Goal: Transaction & Acquisition: Purchase product/service

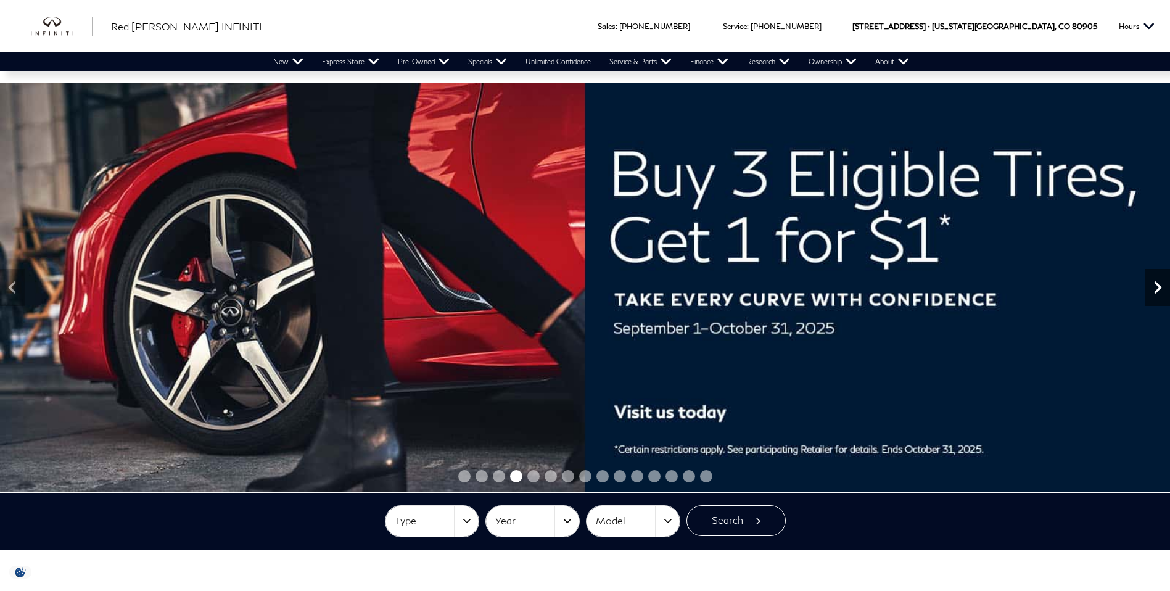
click at [1158, 288] on icon "Next" at bounding box center [1157, 287] width 7 height 12
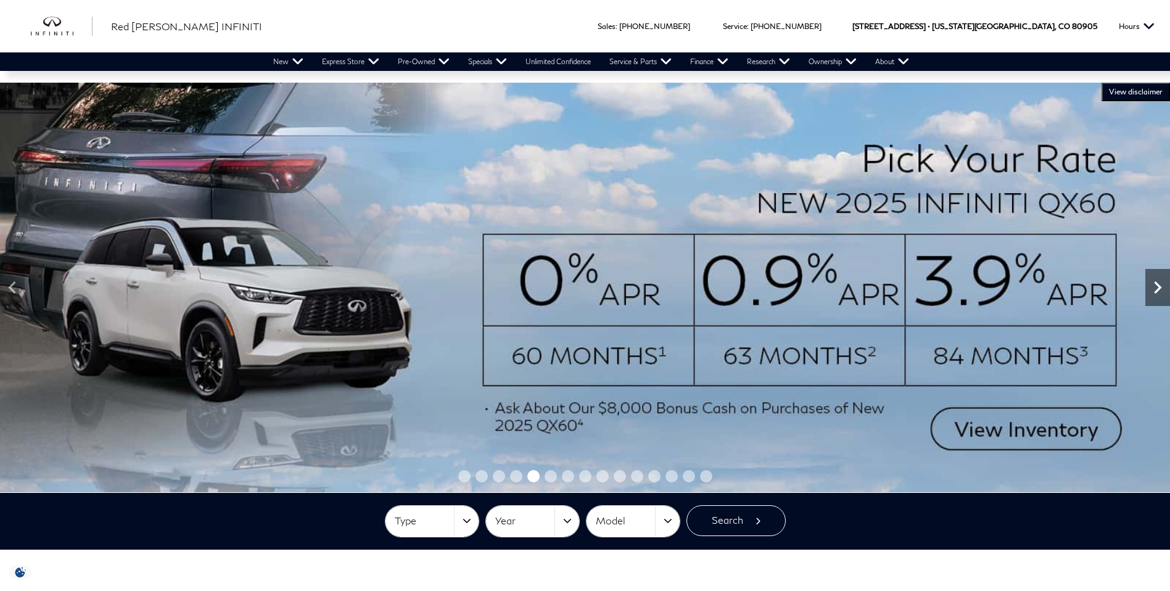
click at [1158, 288] on icon "Next" at bounding box center [1157, 287] width 7 height 12
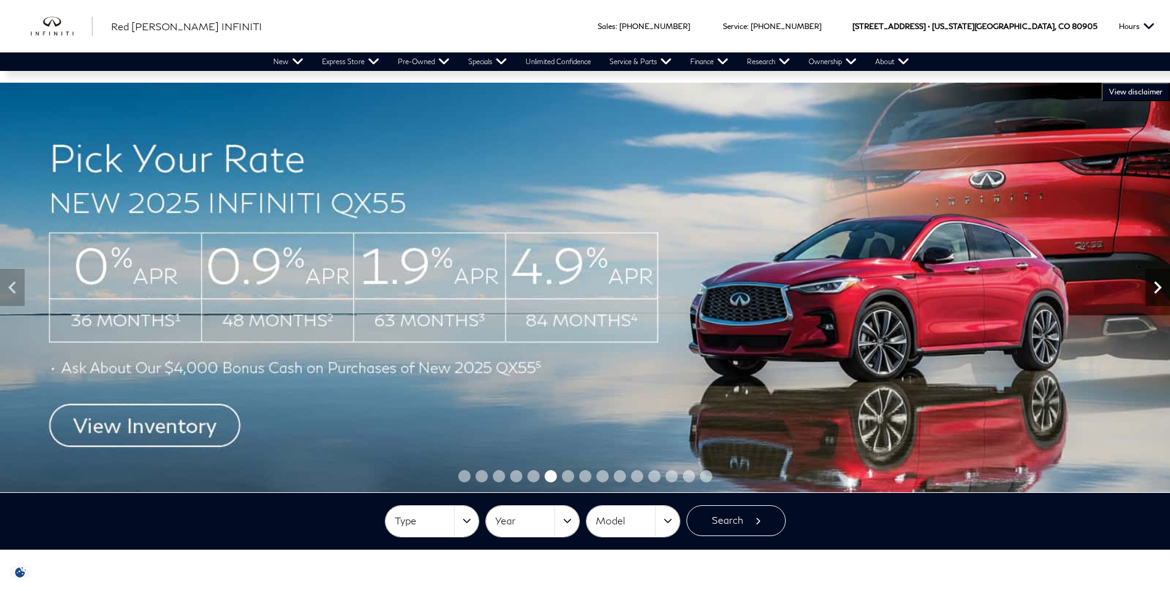
click at [1158, 288] on icon "Next" at bounding box center [1157, 287] width 7 height 12
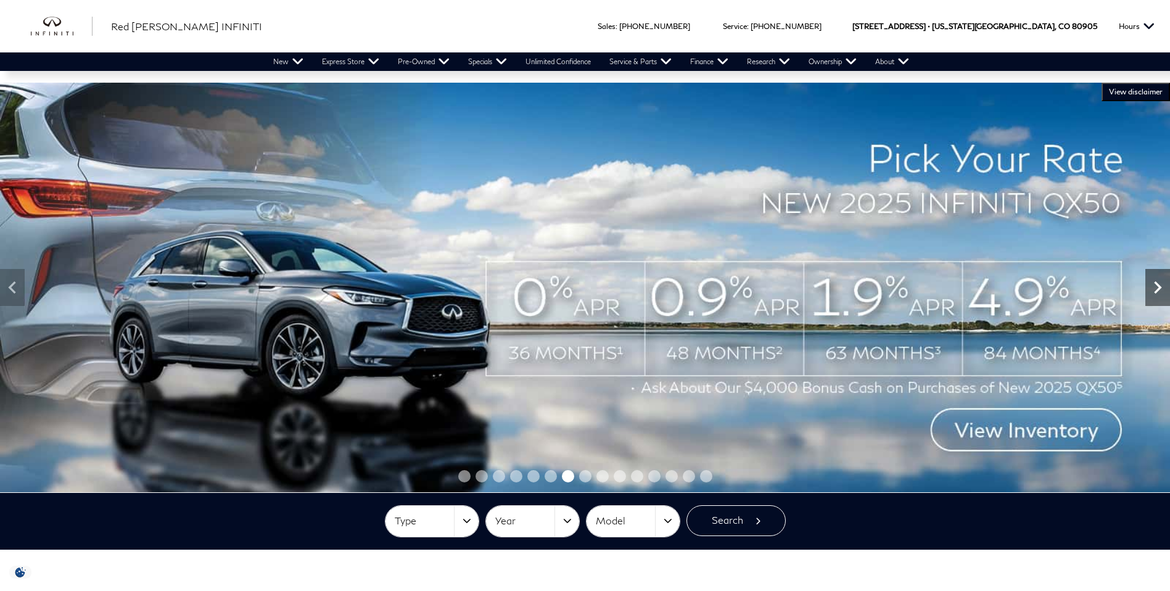
click at [1158, 288] on icon "Next" at bounding box center [1157, 287] width 7 height 12
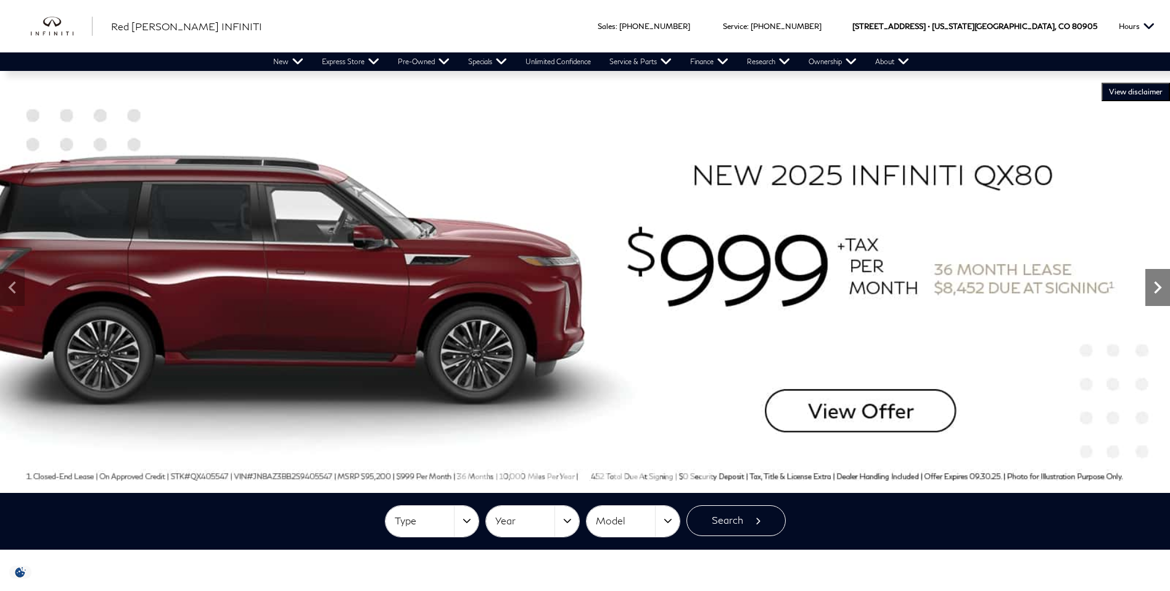
click at [1158, 288] on icon "Next" at bounding box center [1157, 287] width 7 height 12
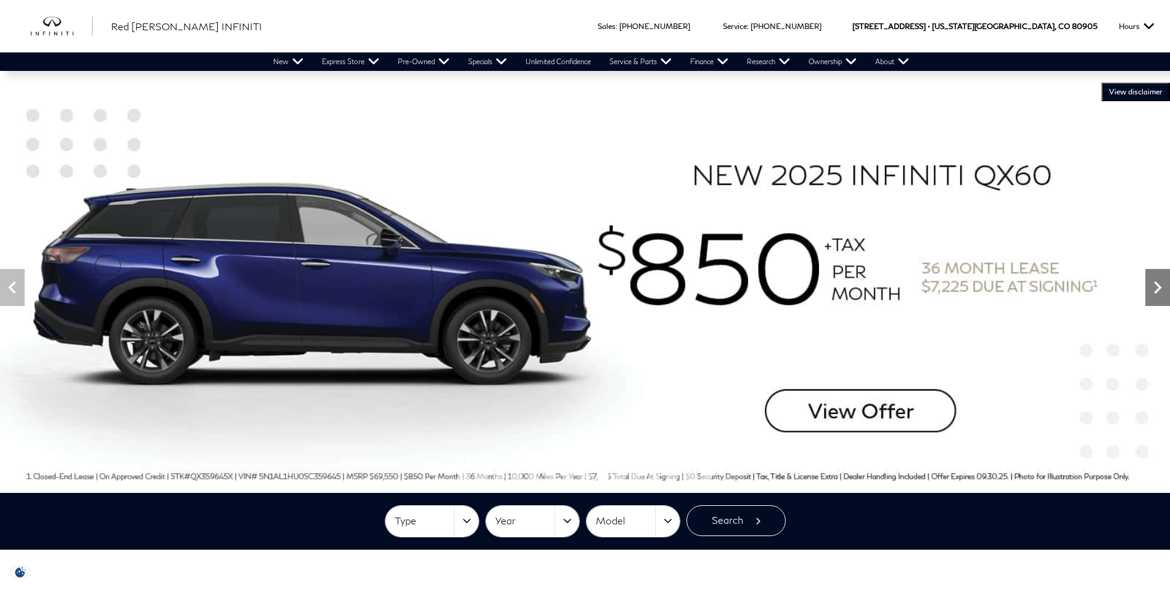
click at [1158, 288] on icon "Next" at bounding box center [1157, 287] width 7 height 12
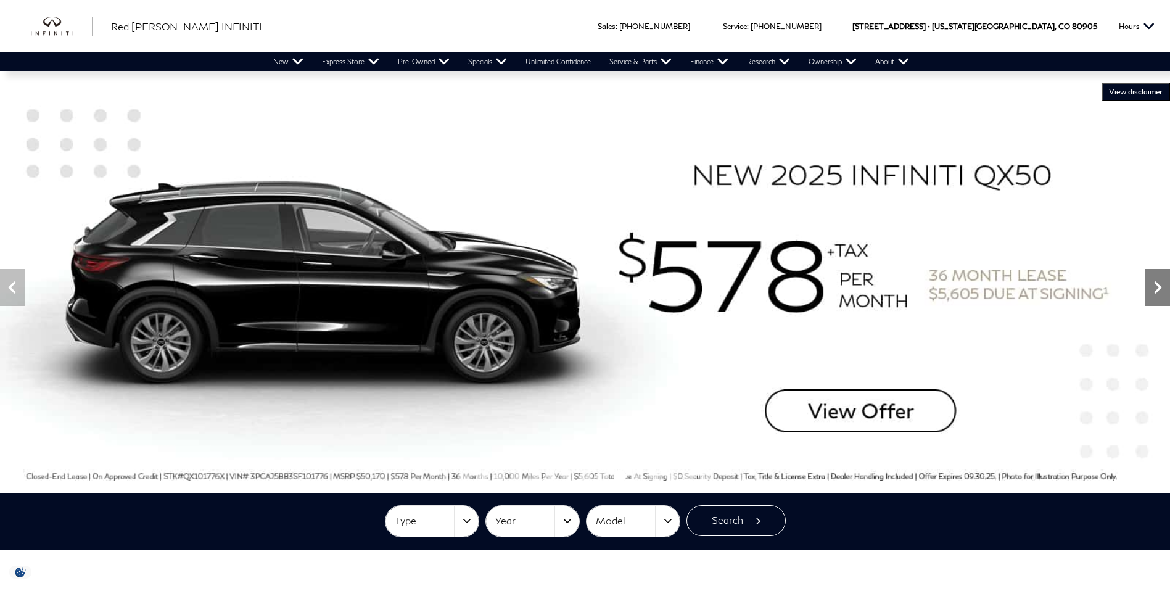
click at [1158, 288] on icon "Next" at bounding box center [1157, 287] width 7 height 12
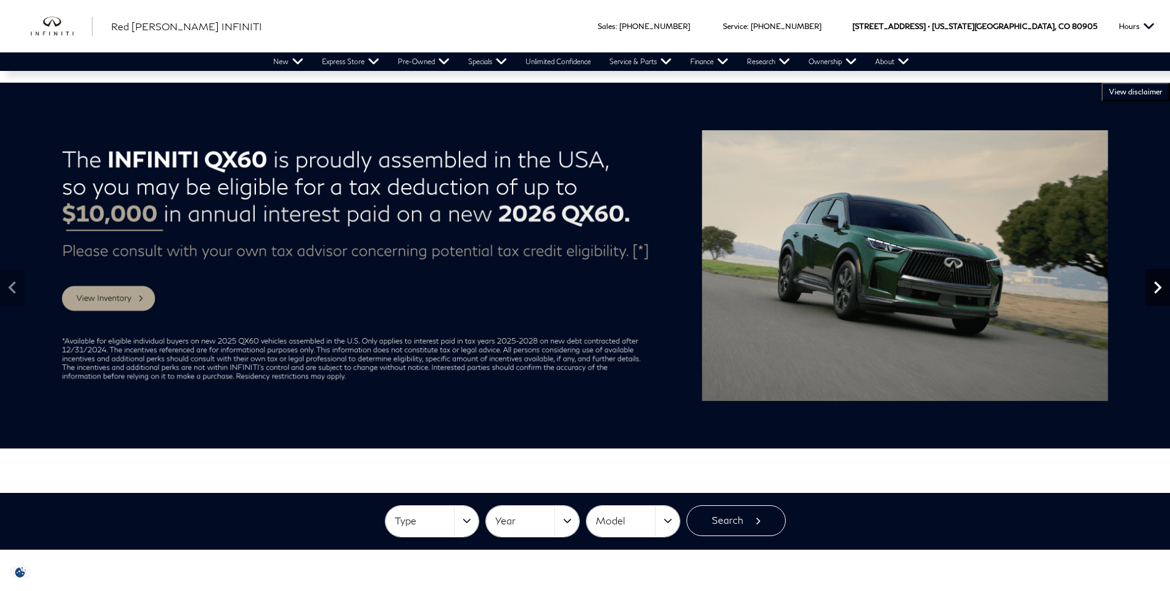
click at [1158, 288] on icon "Next" at bounding box center [1157, 287] width 7 height 12
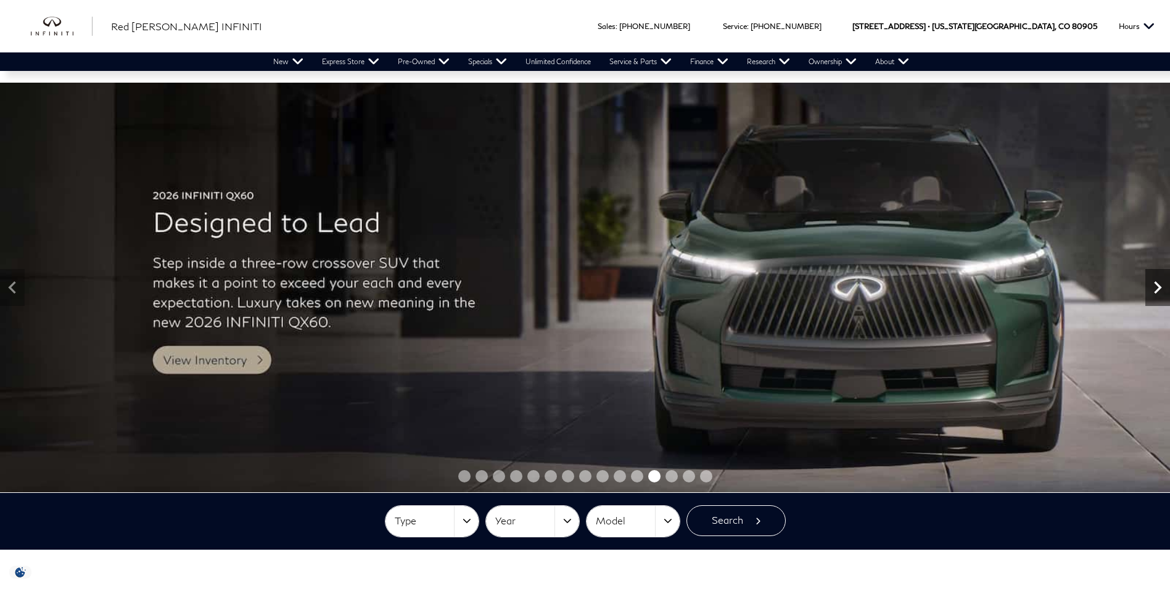
click at [1158, 288] on icon "Next" at bounding box center [1157, 287] width 7 height 12
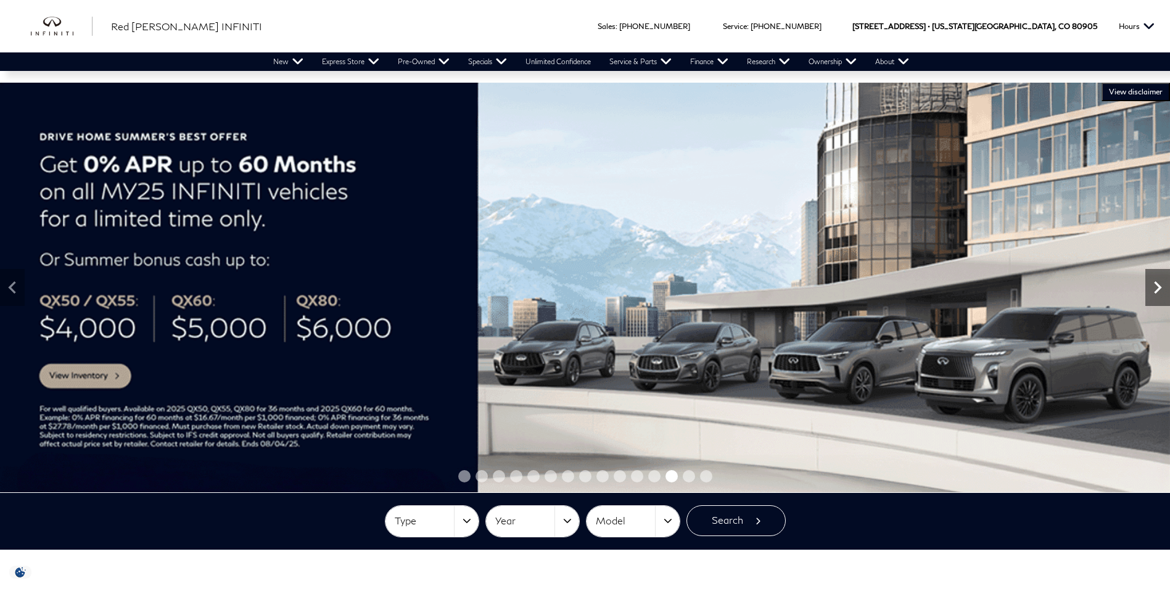
click at [1158, 288] on icon "Next" at bounding box center [1157, 287] width 7 height 12
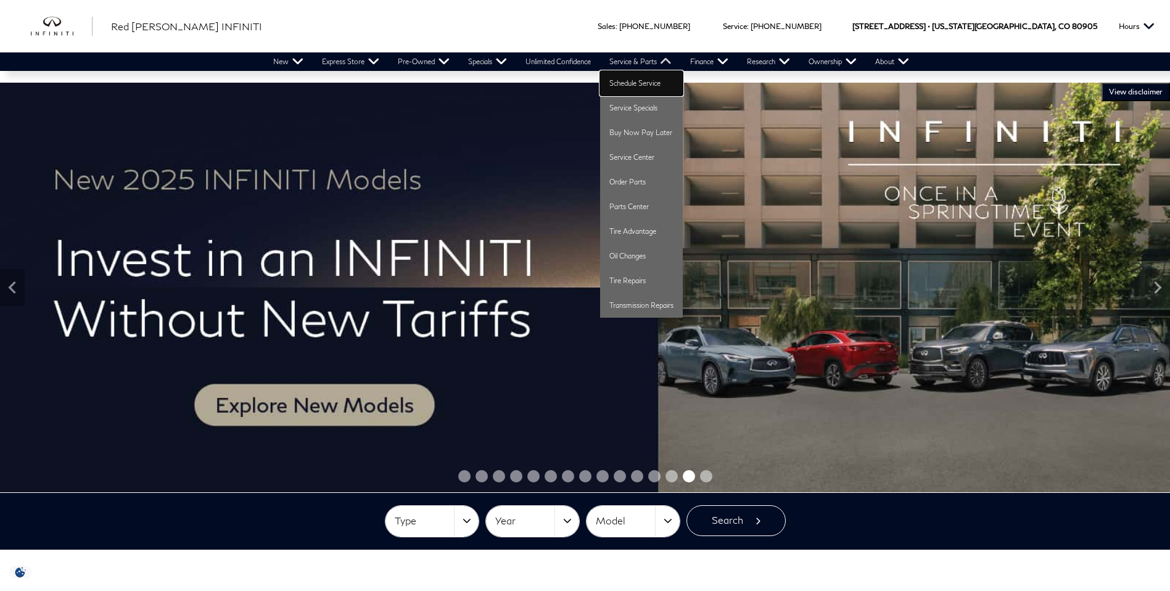
click at [627, 86] on link "Schedule Service" at bounding box center [641, 83] width 83 height 25
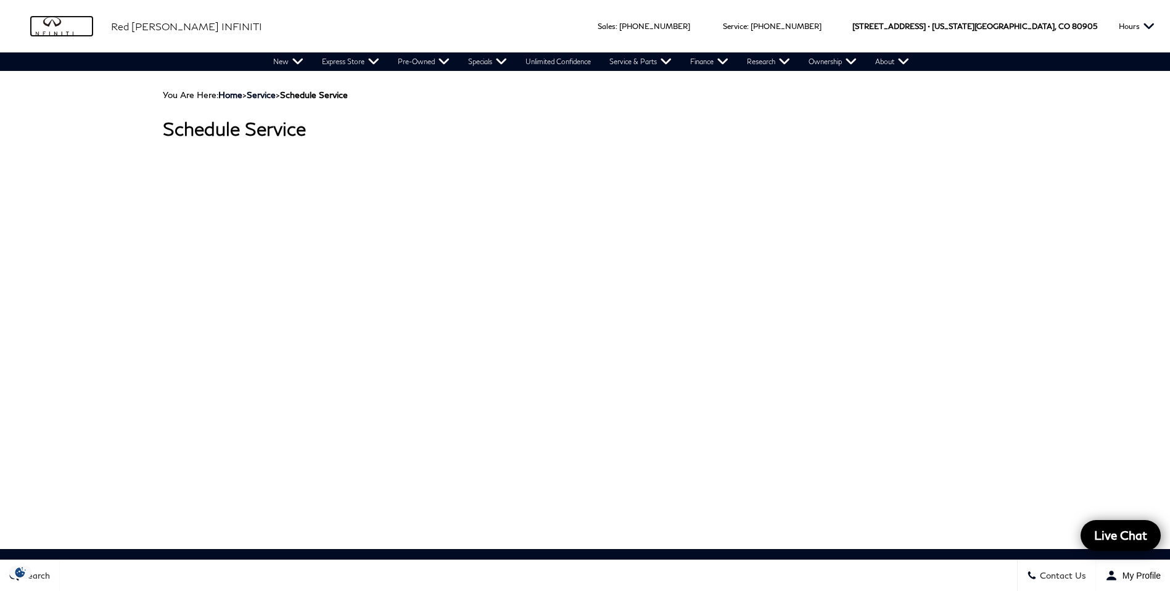
click at [51, 25] on img "infiniti" at bounding box center [62, 27] width 62 height 20
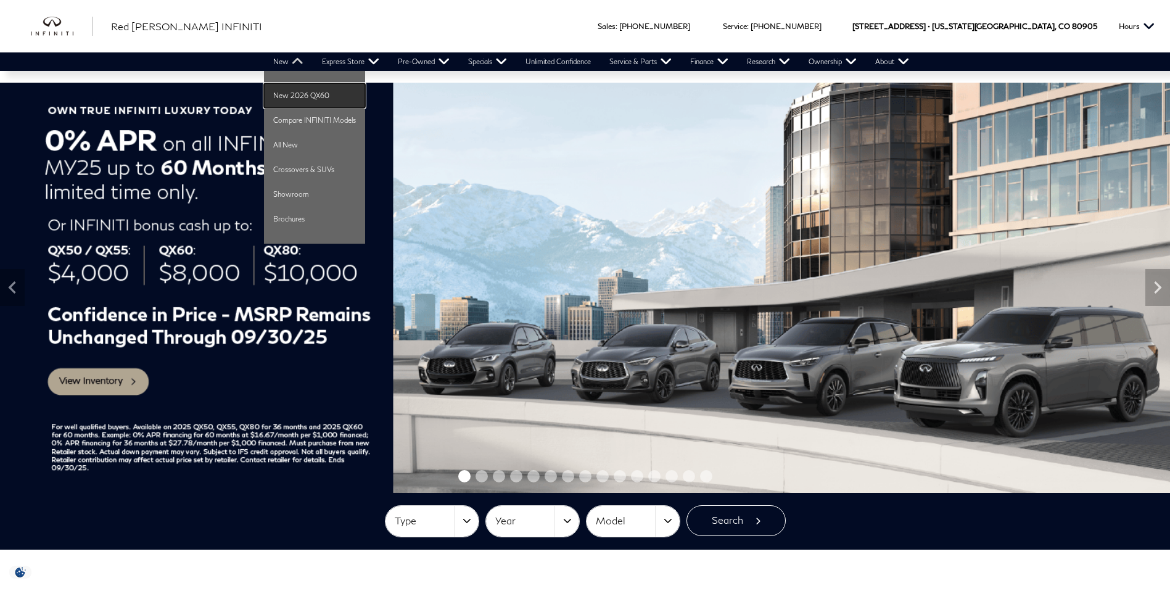
click at [288, 97] on link "New 2026 QX60" at bounding box center [314, 95] width 101 height 25
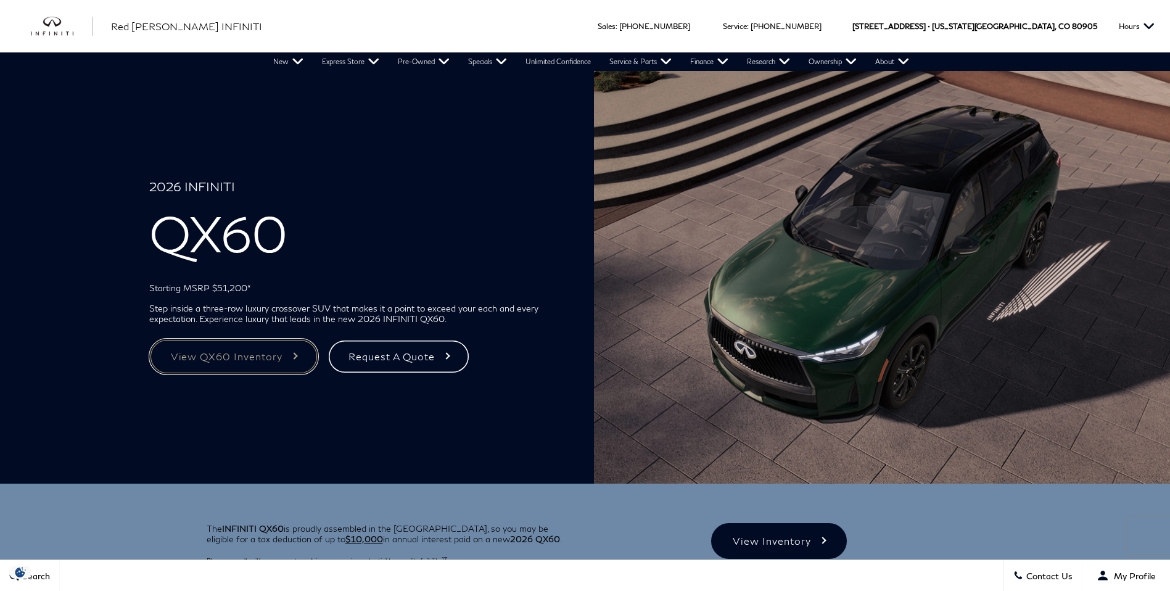
click at [225, 358] on link "View QX60 Inventory" at bounding box center [233, 357] width 169 height 36
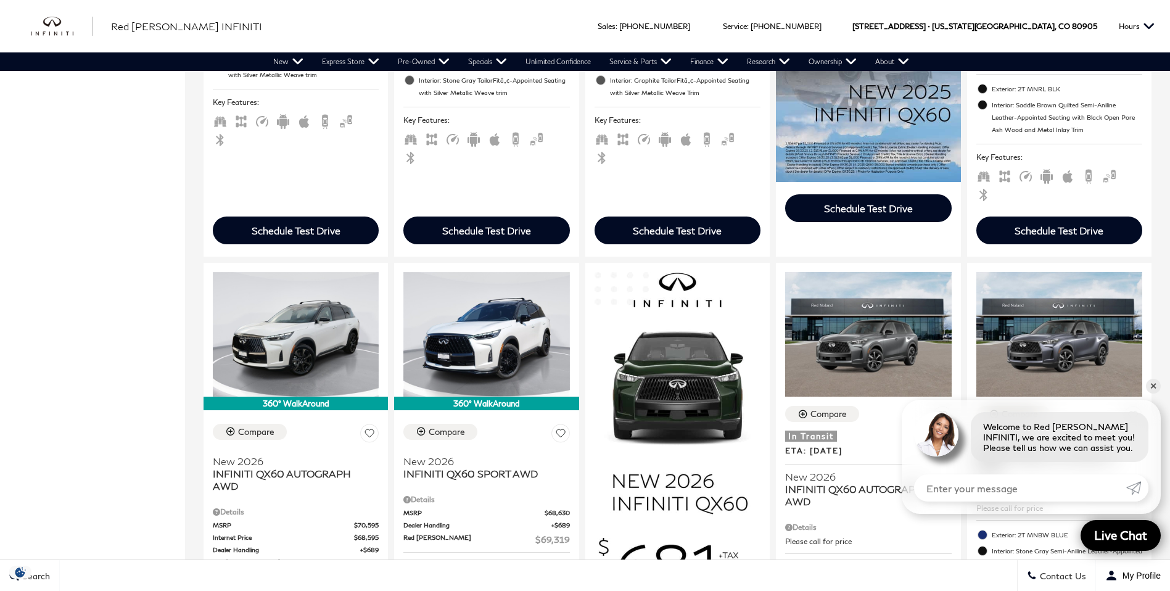
scroll to position [679, 0]
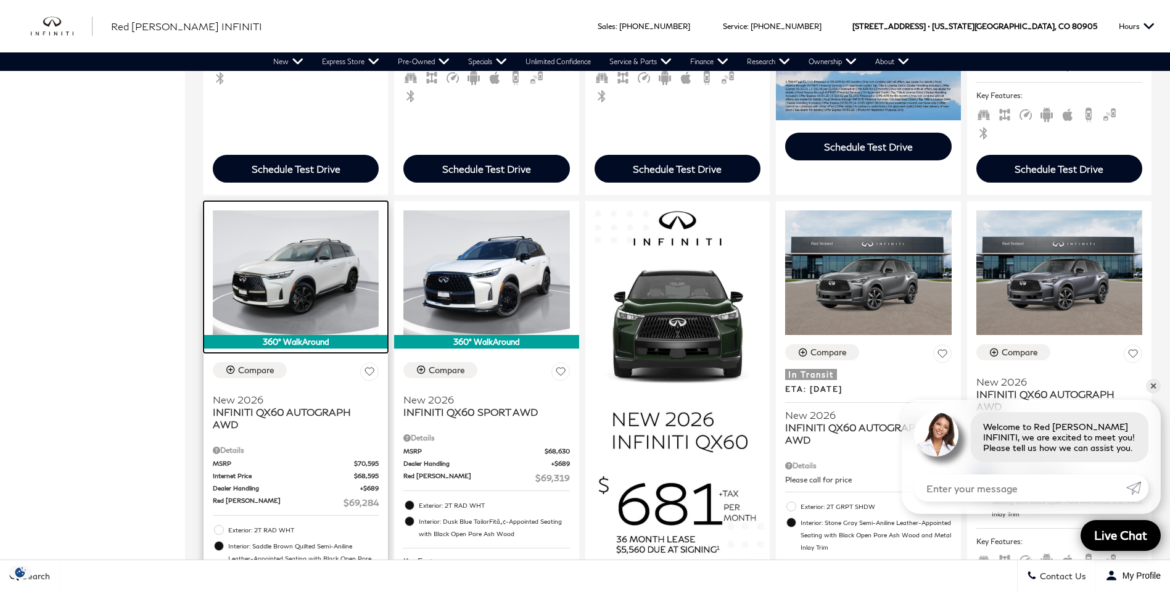
click at [273, 276] on img at bounding box center [296, 272] width 166 height 125
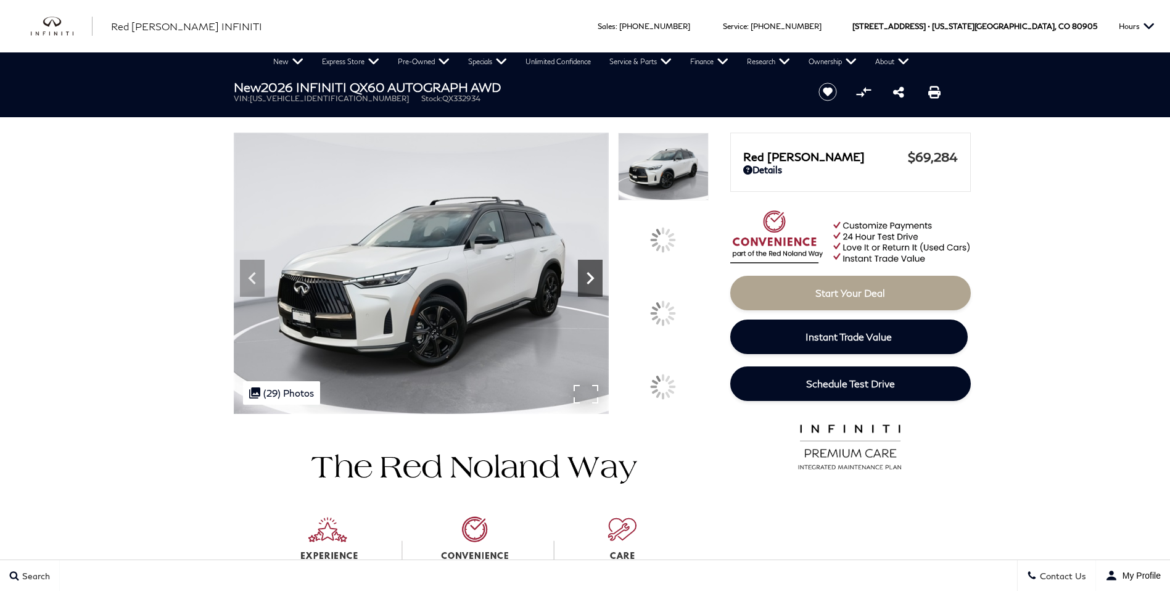
click at [603, 291] on icon at bounding box center [590, 278] width 25 height 25
click at [671, 308] on div at bounding box center [663, 313] width 26 height 26
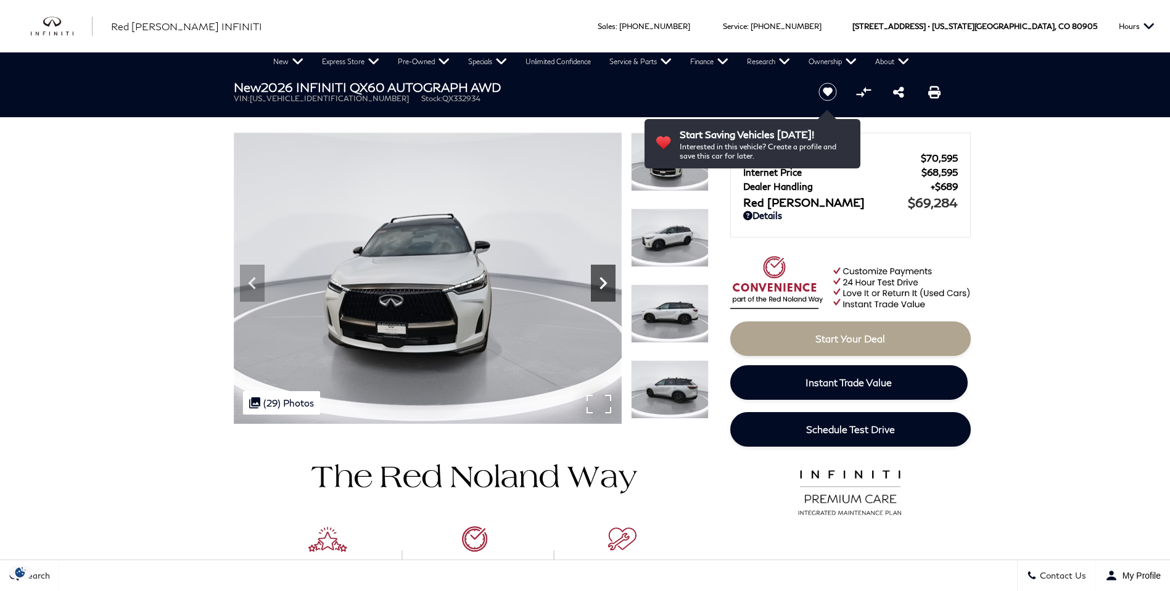
click at [600, 281] on icon "Next" at bounding box center [603, 283] width 25 height 25
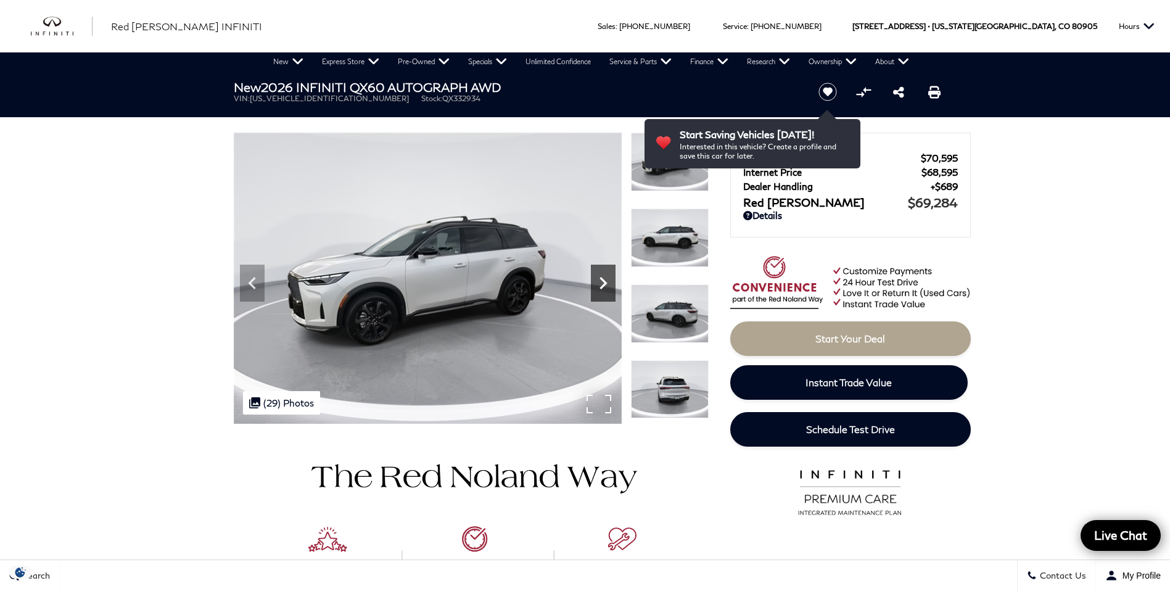
click at [600, 281] on icon "Next" at bounding box center [603, 283] width 25 height 25
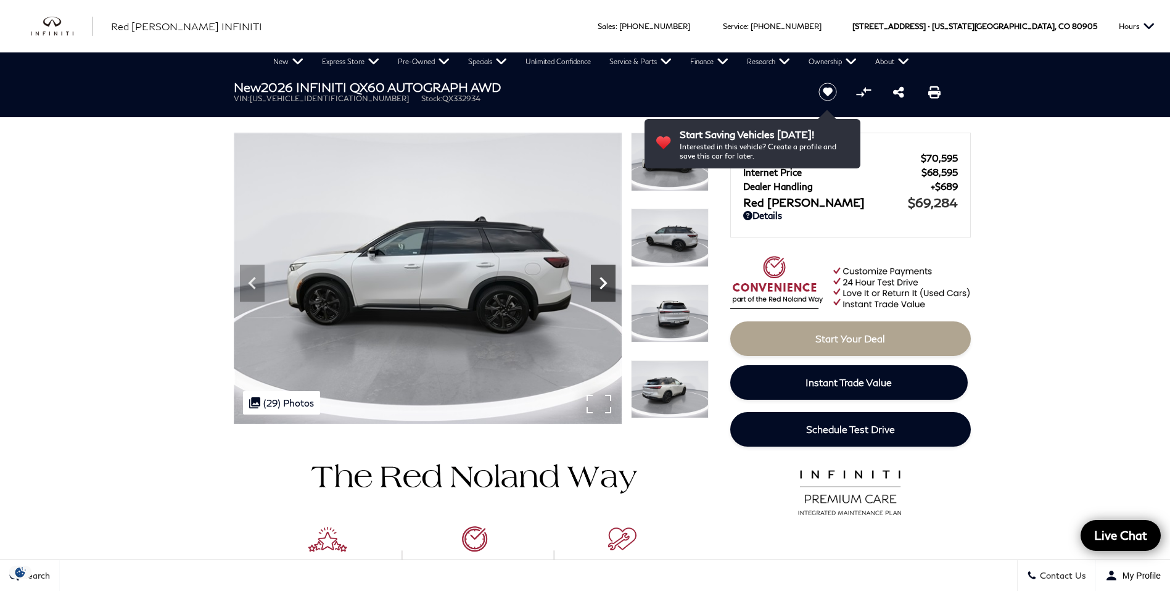
click at [600, 281] on icon "Next" at bounding box center [603, 283] width 25 height 25
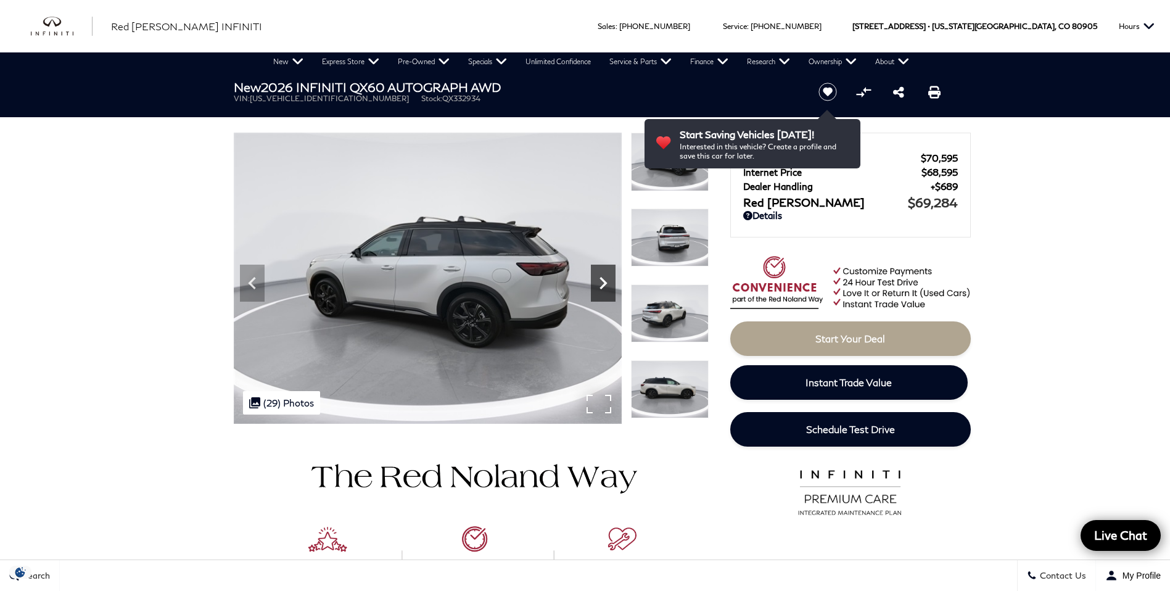
click at [600, 281] on icon "Next" at bounding box center [603, 283] width 25 height 25
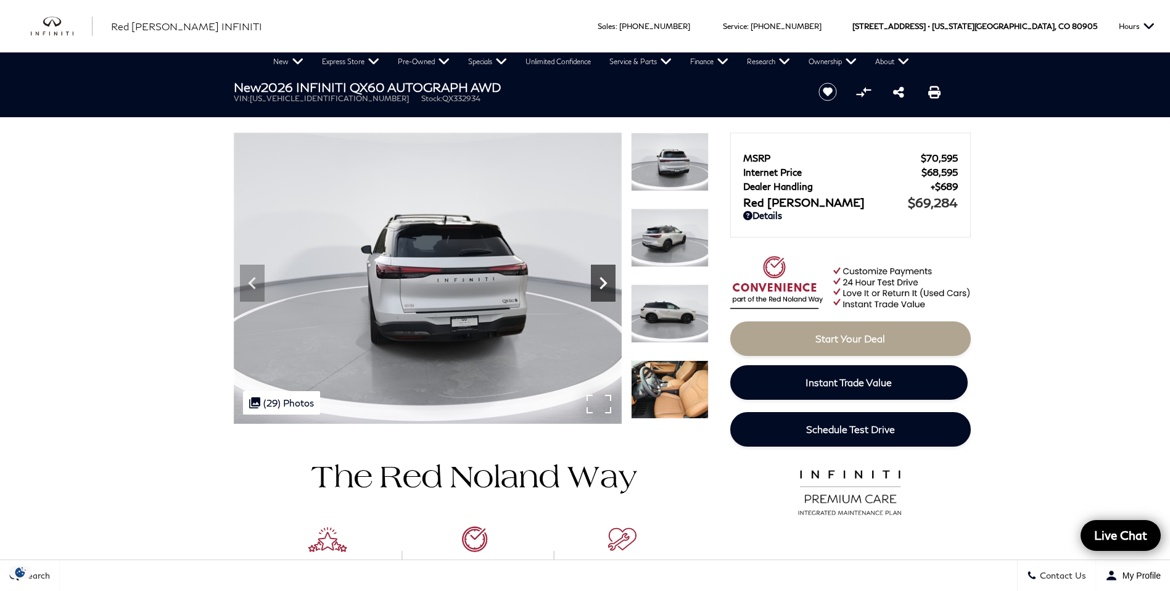
click at [600, 281] on icon "Next" at bounding box center [603, 283] width 25 height 25
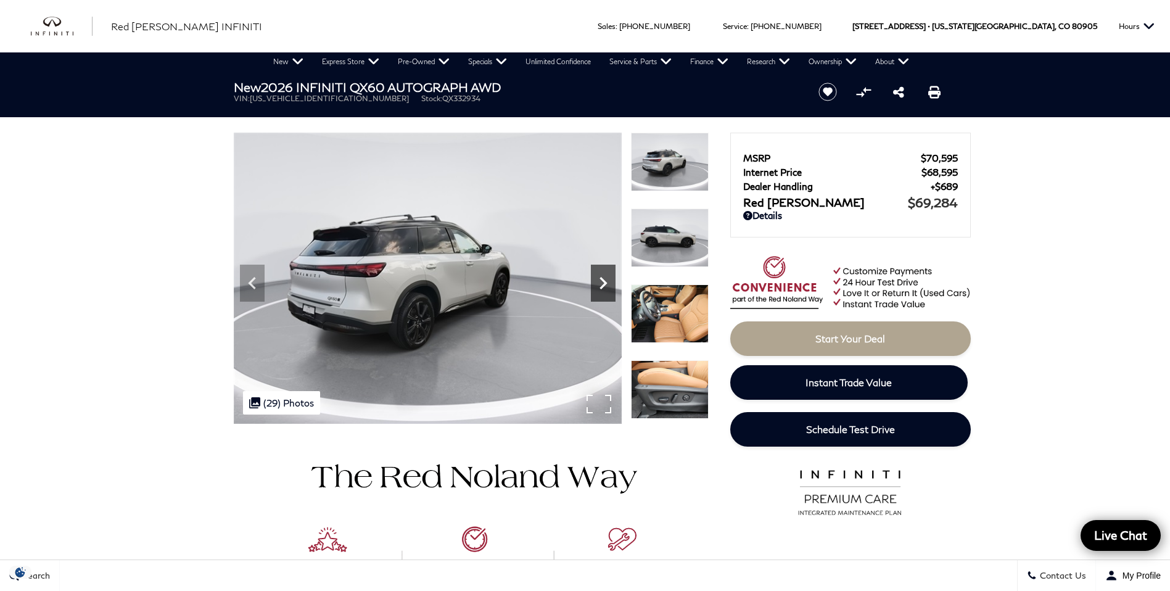
click at [600, 281] on icon "Next" at bounding box center [603, 283] width 25 height 25
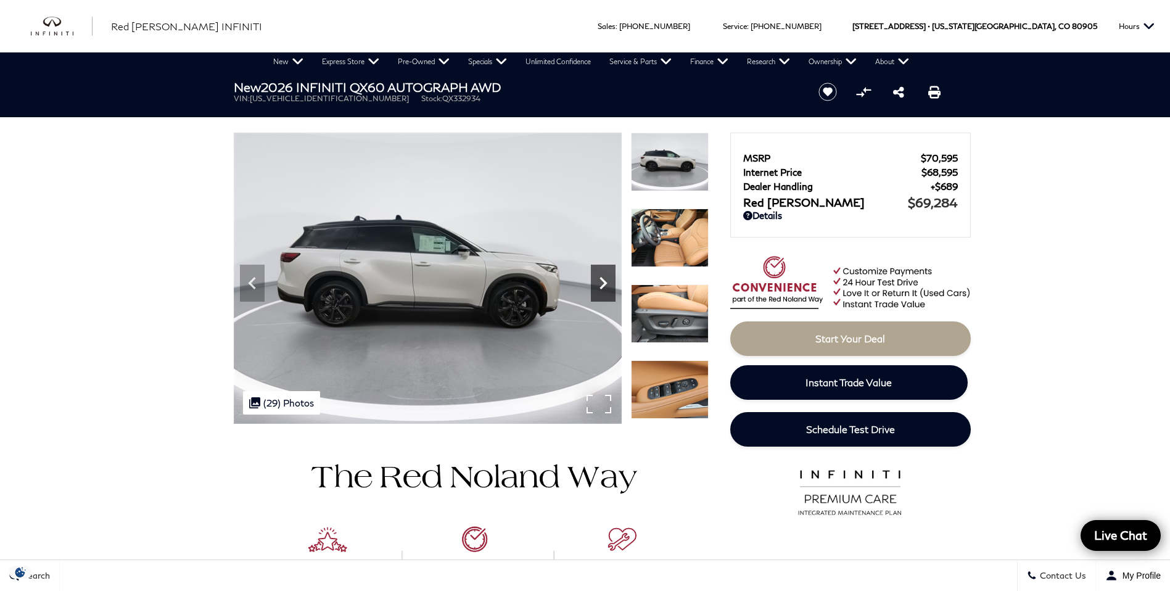
click at [600, 281] on icon "Next" at bounding box center [603, 283] width 25 height 25
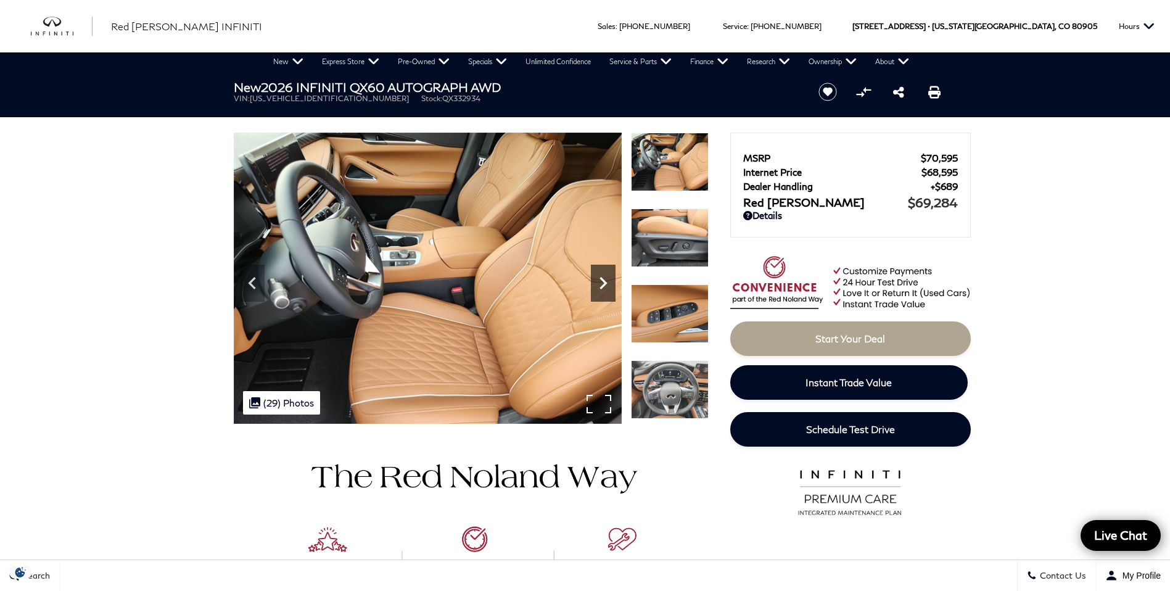
click at [600, 281] on icon "Next" at bounding box center [603, 283] width 25 height 25
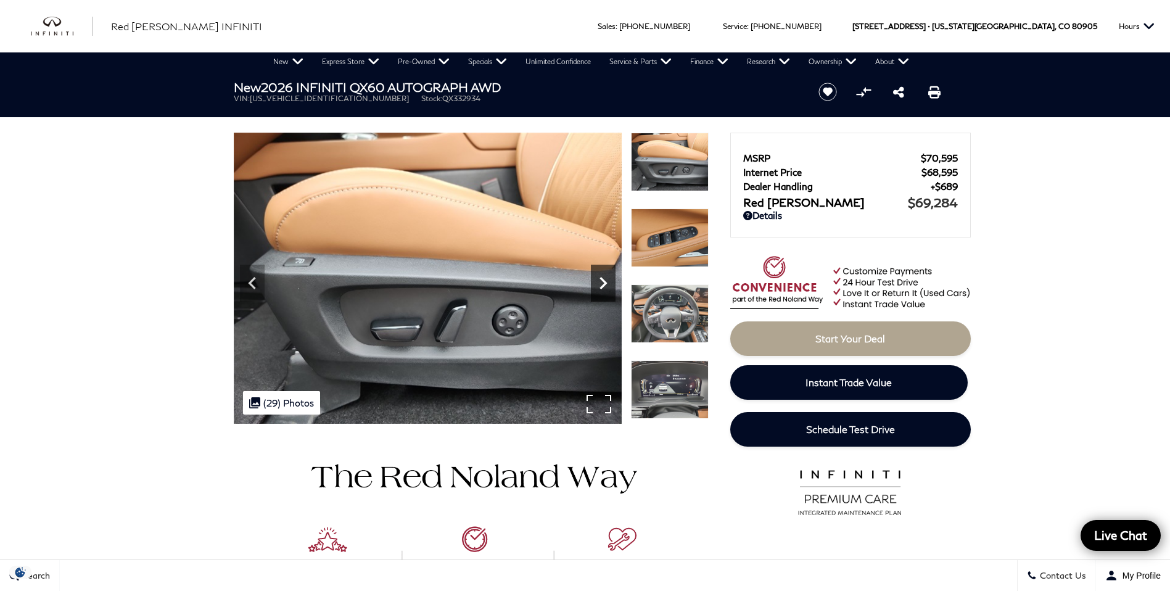
click at [600, 281] on icon "Next" at bounding box center [603, 283] width 25 height 25
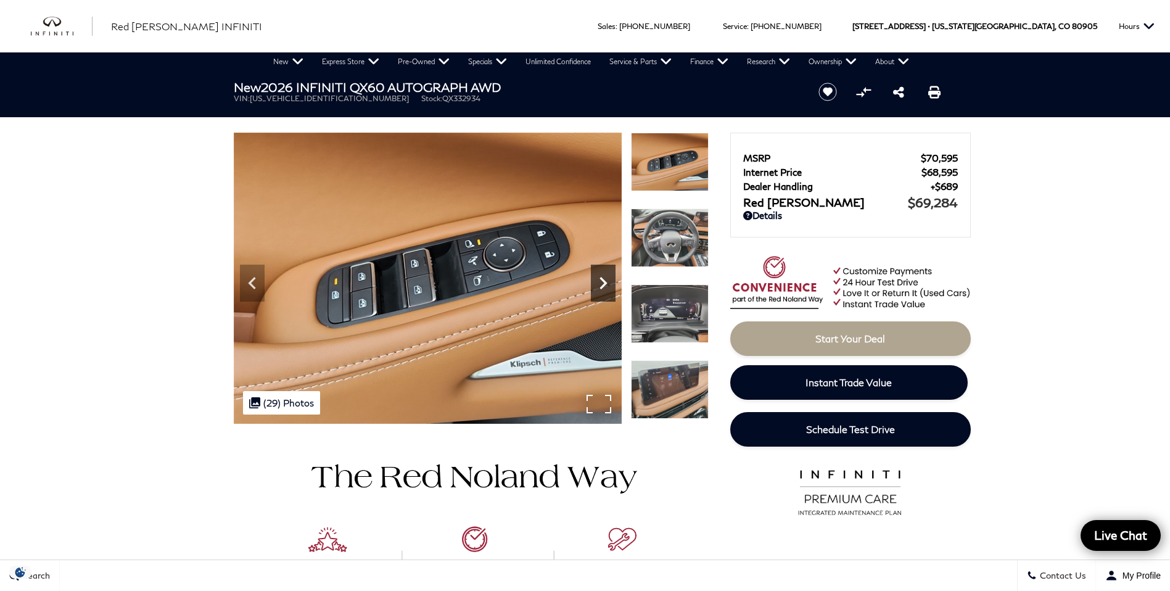
click at [600, 281] on icon "Next" at bounding box center [603, 283] width 25 height 25
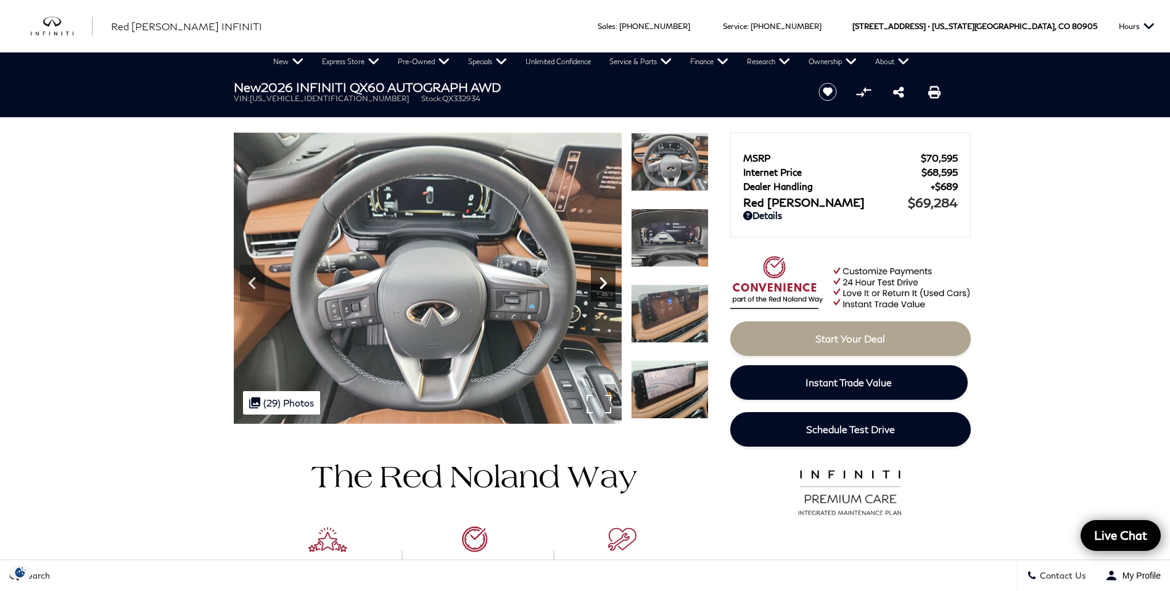
click at [600, 281] on icon "Next" at bounding box center [603, 283] width 25 height 25
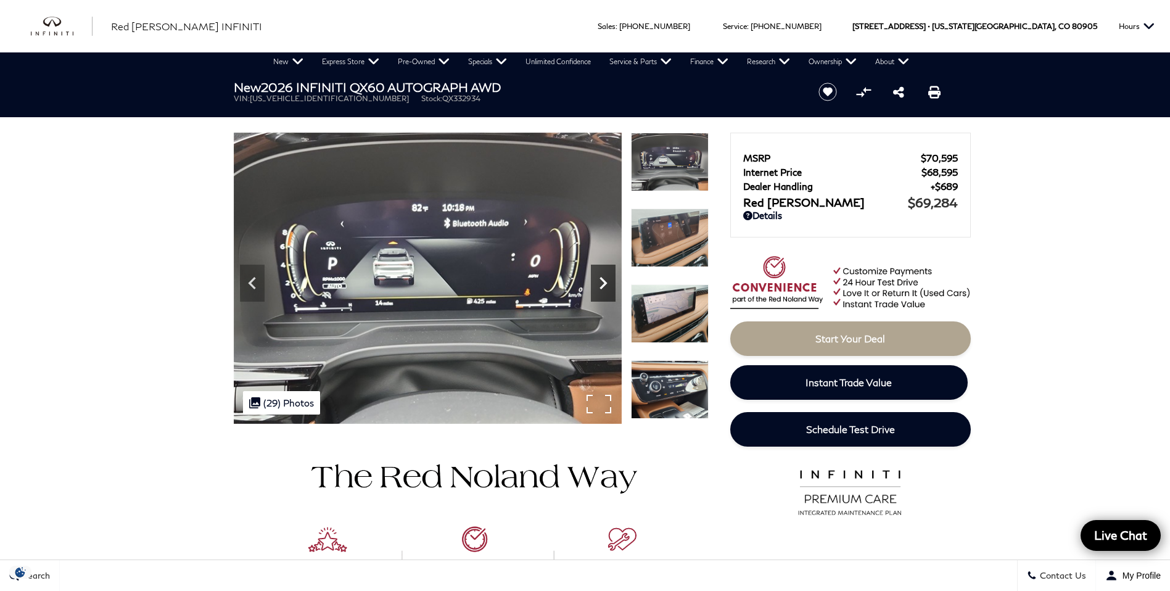
click at [600, 281] on icon "Next" at bounding box center [603, 283] width 25 height 25
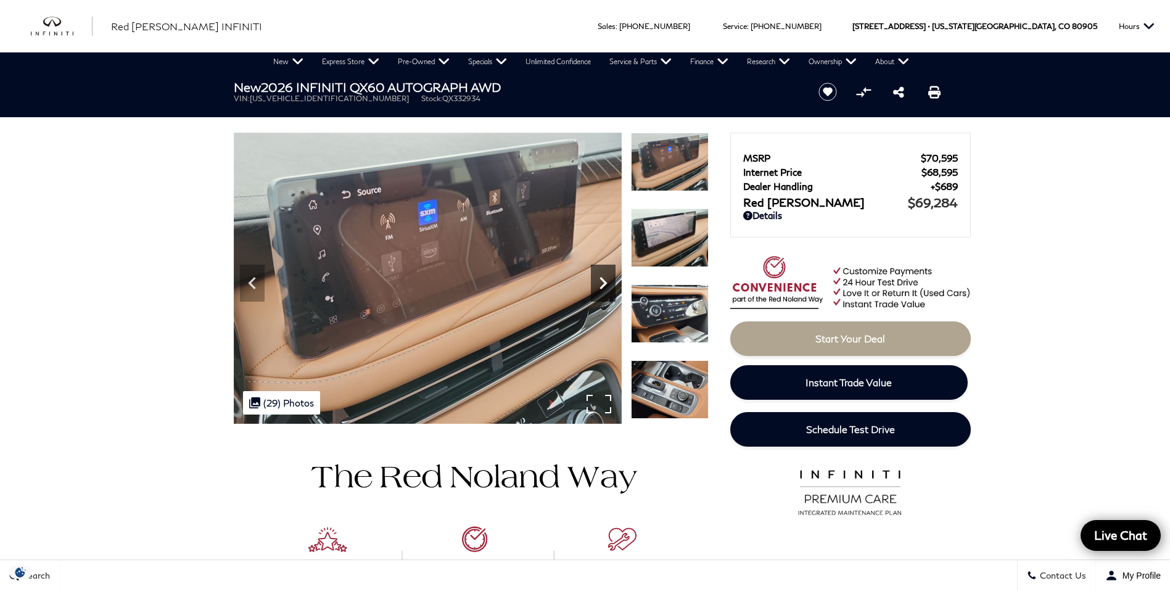
click at [600, 281] on icon "Next" at bounding box center [603, 283] width 25 height 25
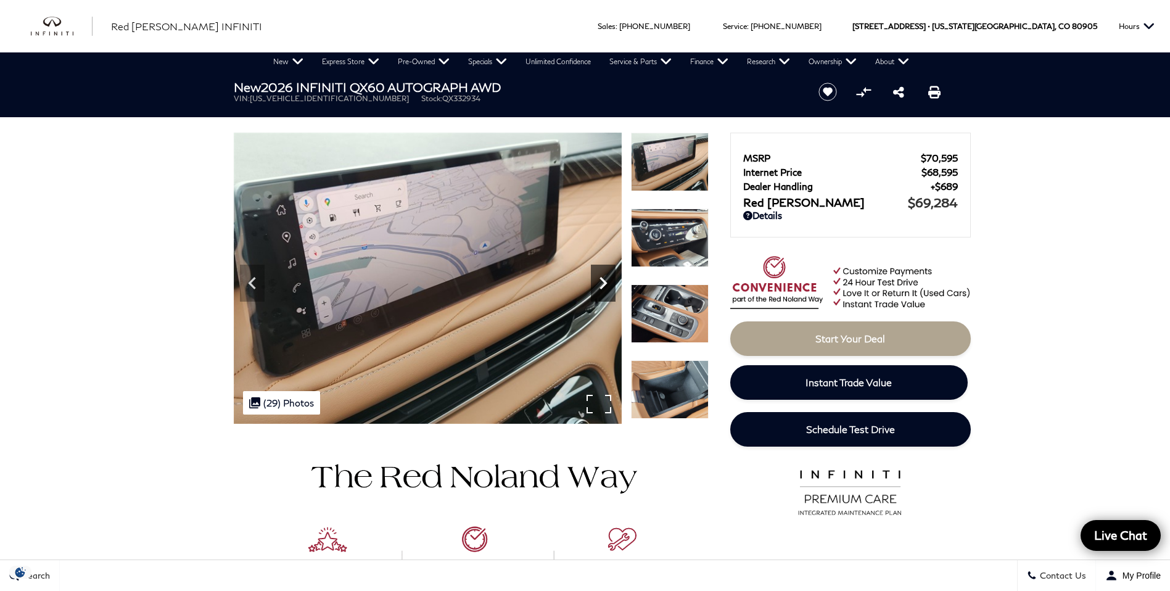
click at [600, 281] on icon "Next" at bounding box center [603, 283] width 25 height 25
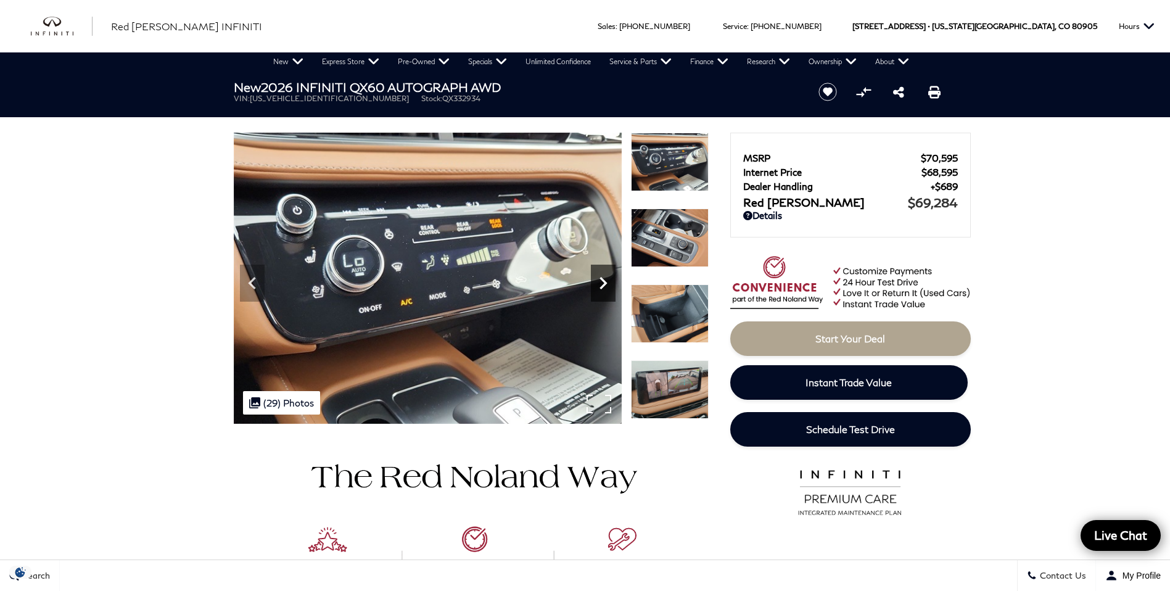
click at [600, 281] on icon "Next" at bounding box center [603, 283] width 25 height 25
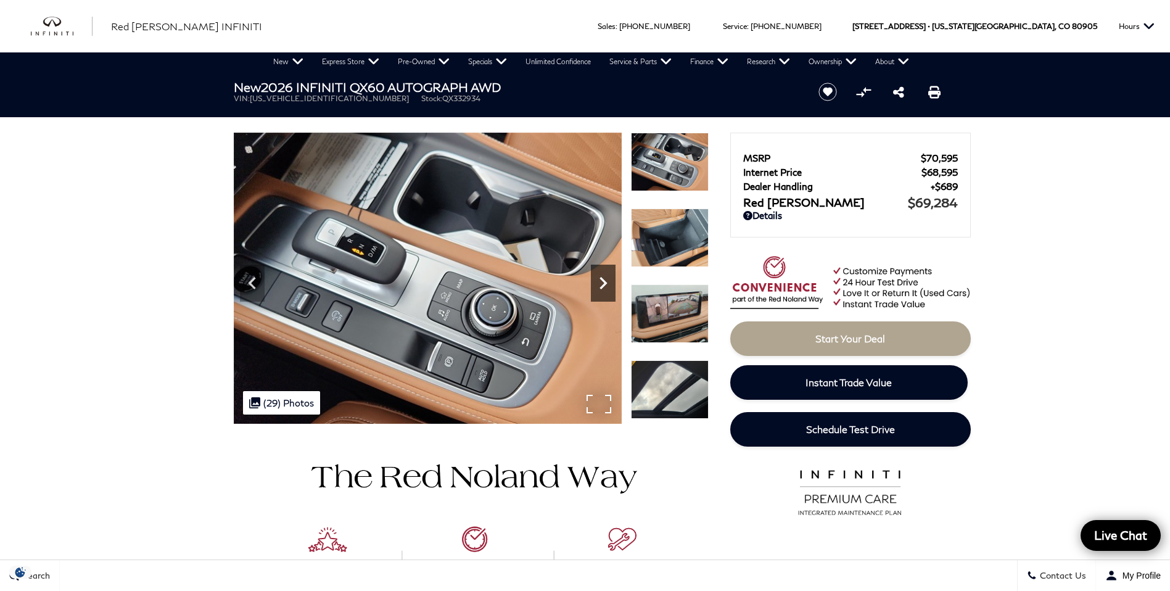
click at [600, 281] on icon "Next" at bounding box center [603, 283] width 25 height 25
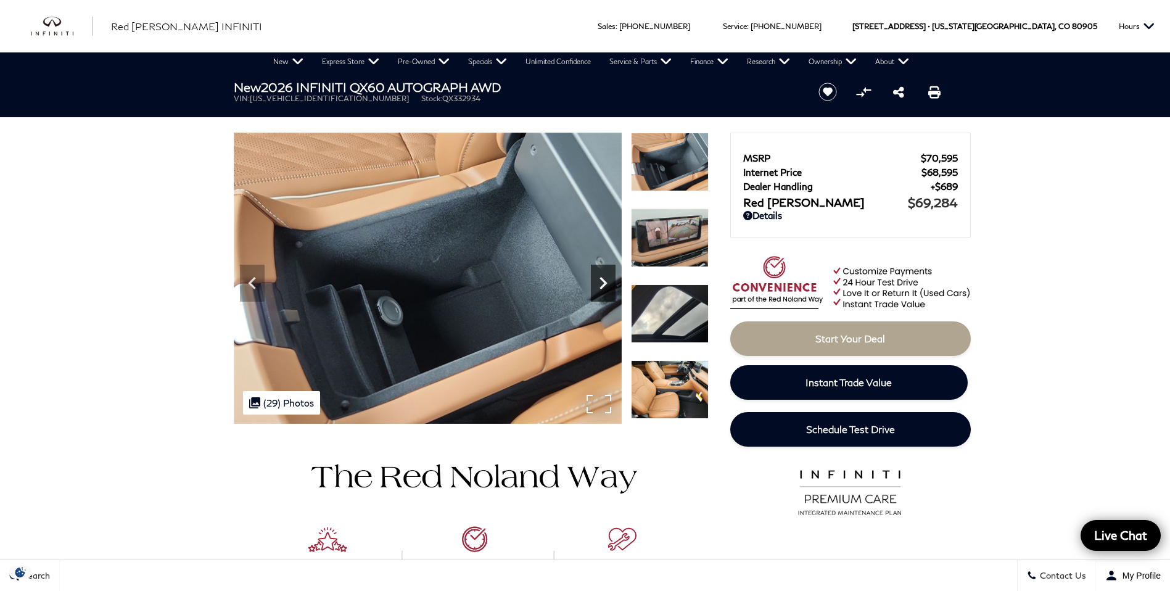
click at [600, 281] on icon "Next" at bounding box center [603, 283] width 25 height 25
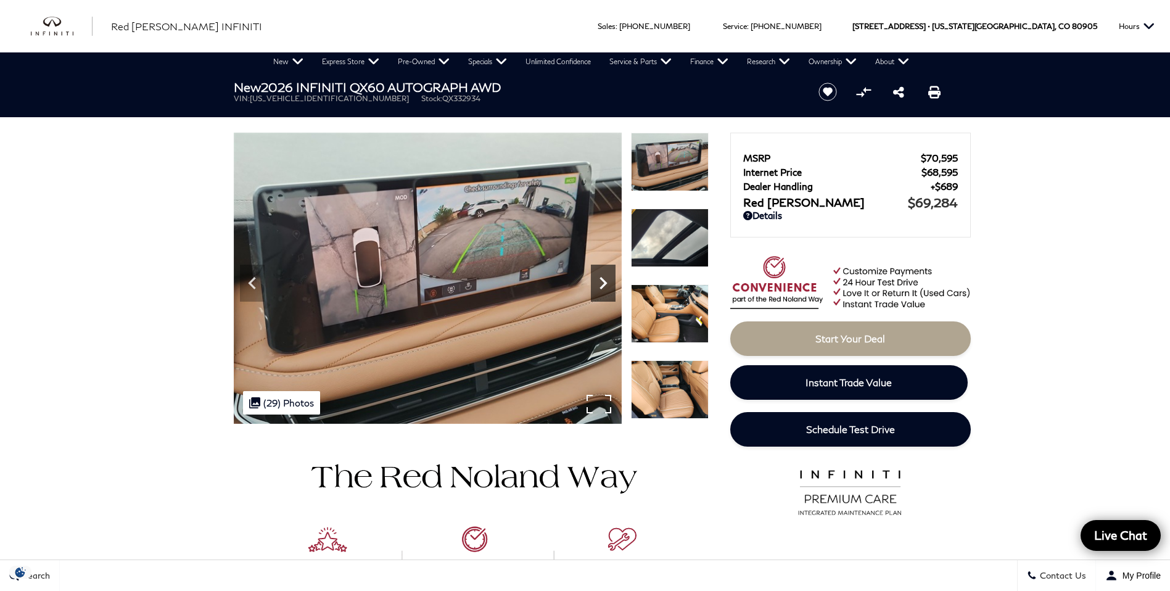
click at [600, 281] on icon "Next" at bounding box center [603, 283] width 25 height 25
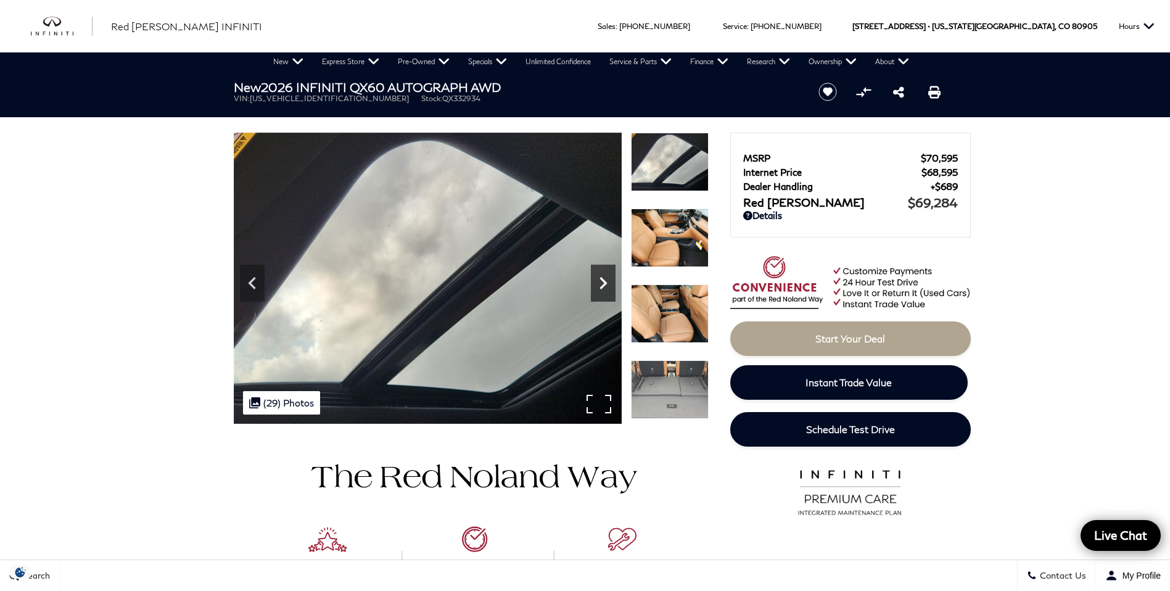
click at [600, 281] on icon "Next" at bounding box center [603, 283] width 25 height 25
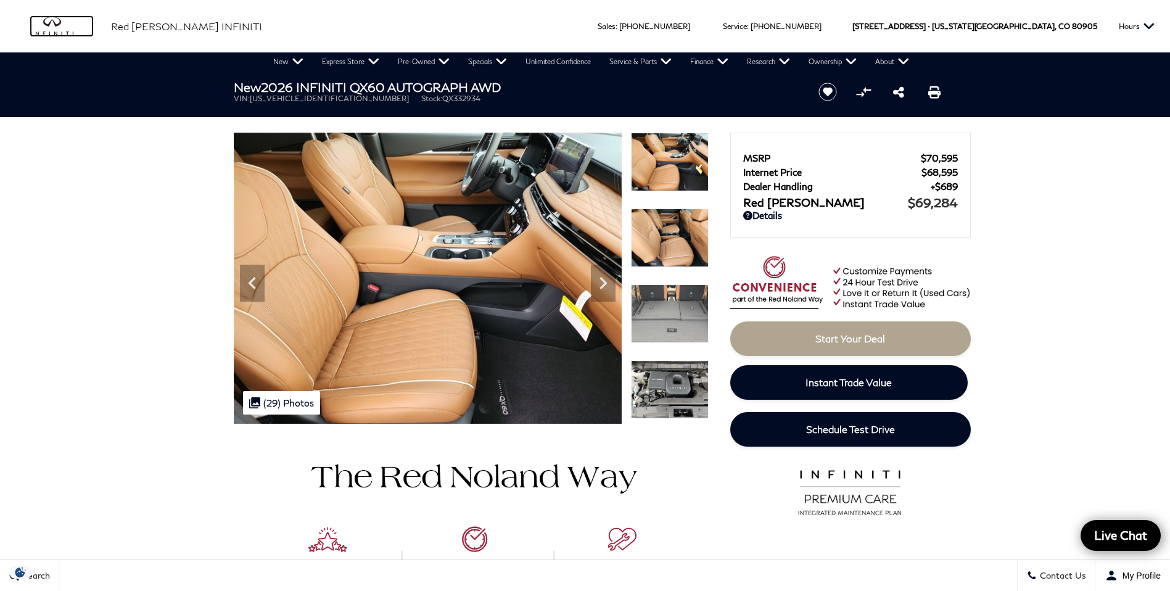
click at [53, 24] on img "infiniti" at bounding box center [62, 27] width 62 height 20
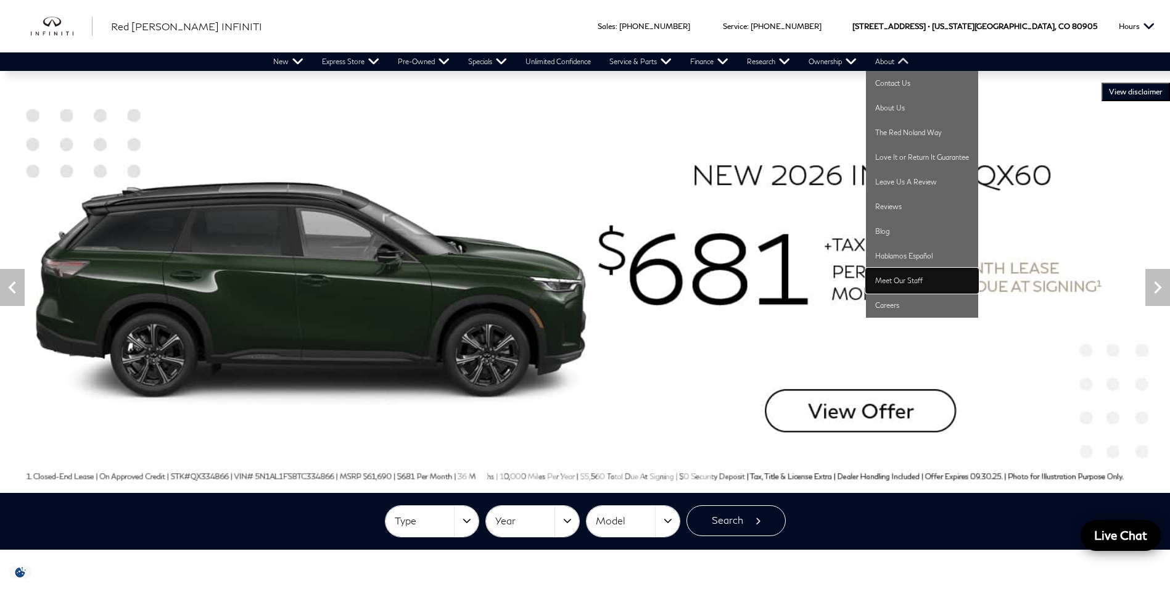
click at [888, 276] on link "Meet Our Staff" at bounding box center [922, 280] width 112 height 25
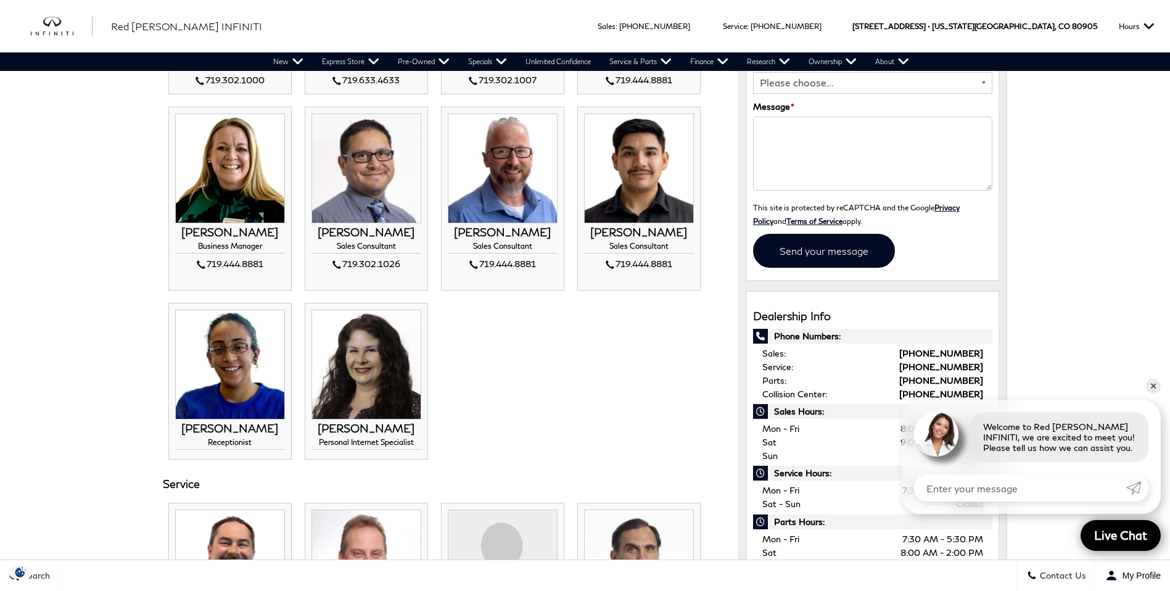
scroll to position [370, 0]
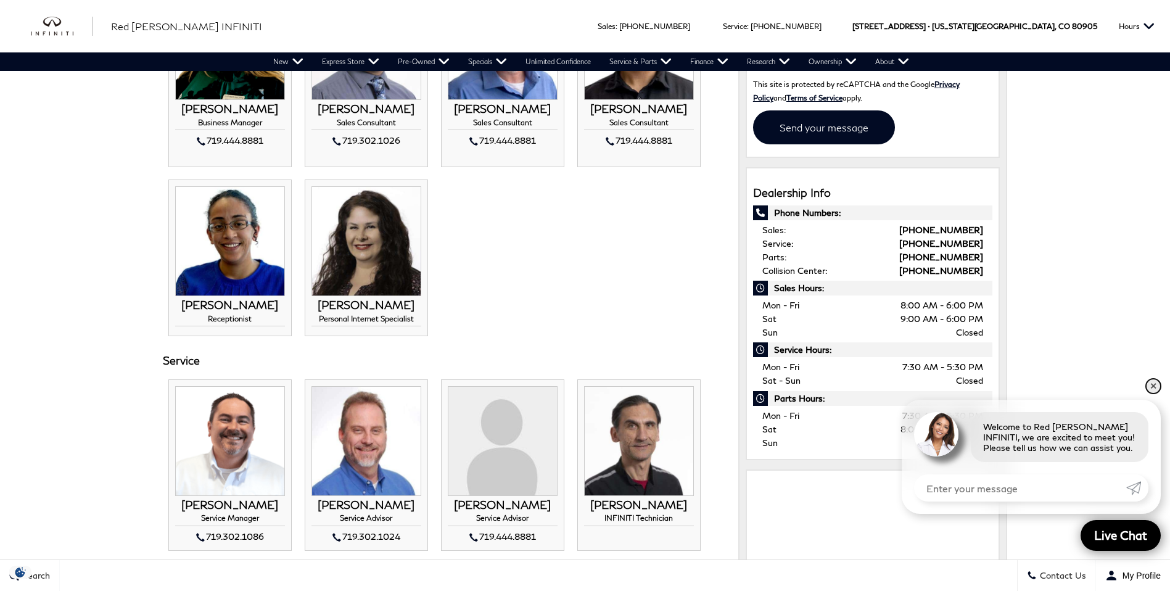
click at [1152, 385] on link "✕" at bounding box center [1153, 386] width 15 height 15
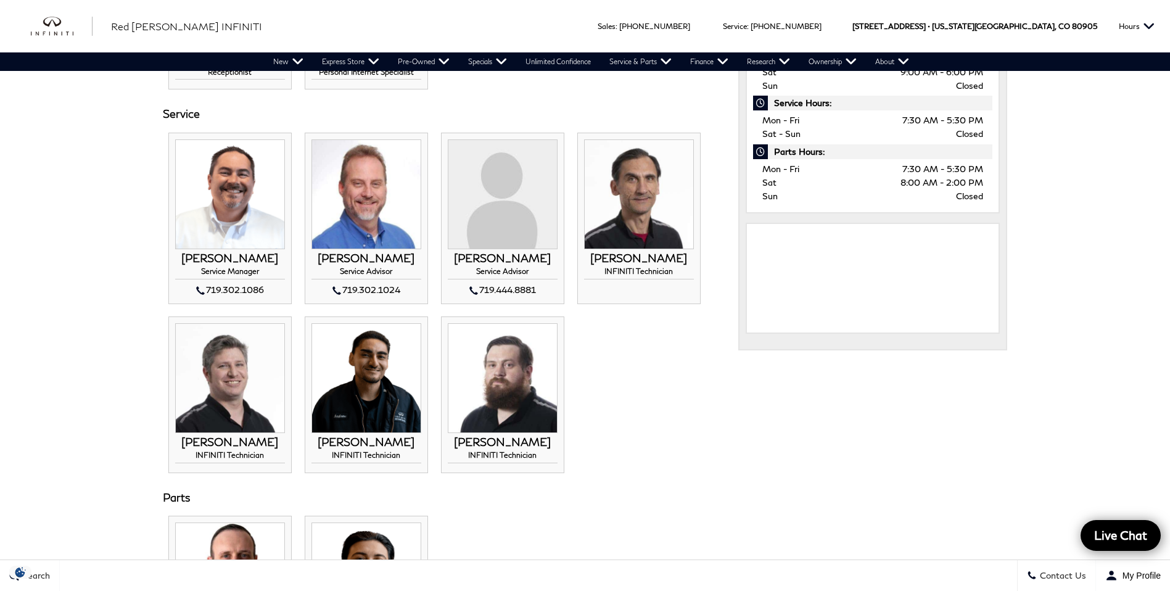
scroll to position [987, 0]
